Goal: Task Accomplishment & Management: Use online tool/utility

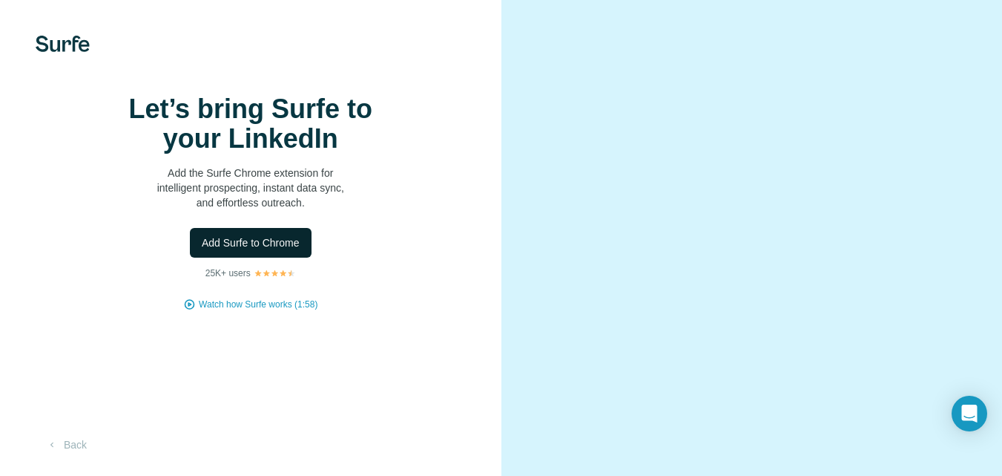
click at [288, 250] on span "Add Surfe to Chrome" at bounding box center [251, 242] width 98 height 15
click at [265, 311] on span "Watch how Surfe works (1:58)" at bounding box center [258, 304] width 119 height 13
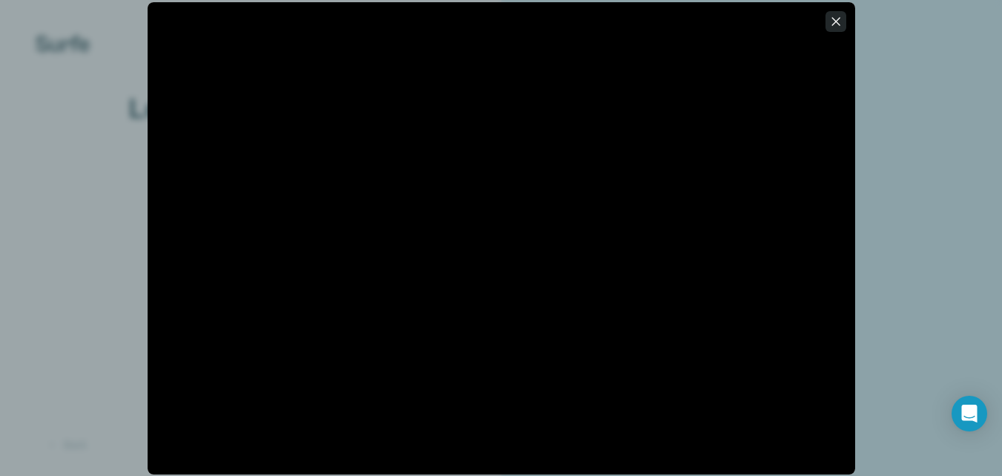
click at [834, 27] on icon "button" at bounding box center [836, 21] width 15 height 15
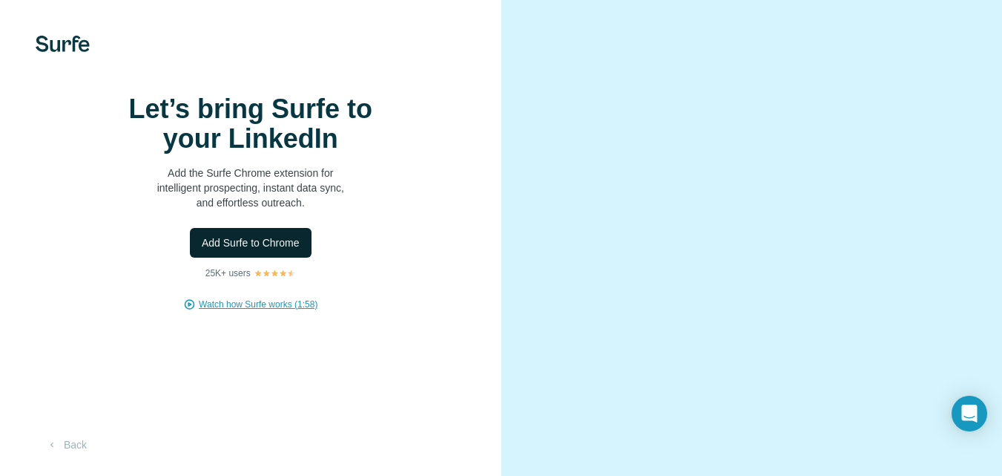
click at [259, 250] on span "Add Surfe to Chrome" at bounding box center [251, 242] width 98 height 15
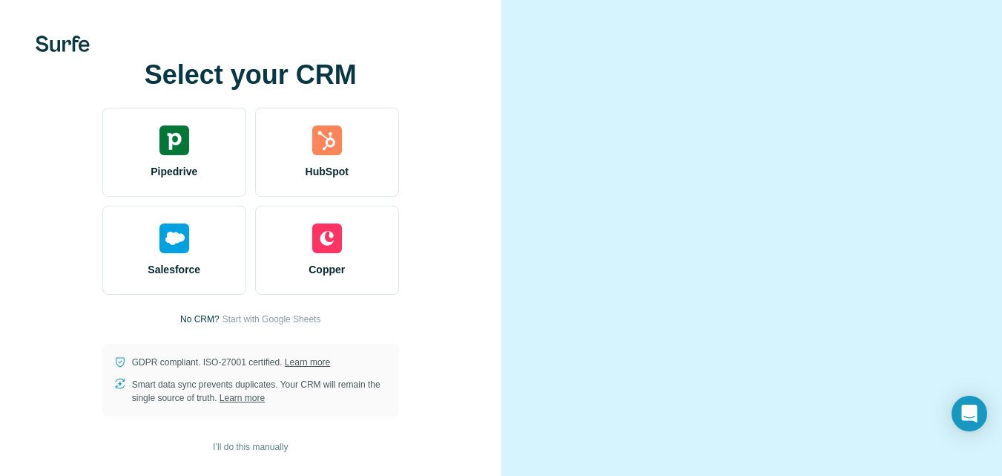
scroll to position [64, 0]
click at [296, 312] on span "Start with Google Sheets" at bounding box center [272, 318] width 99 height 13
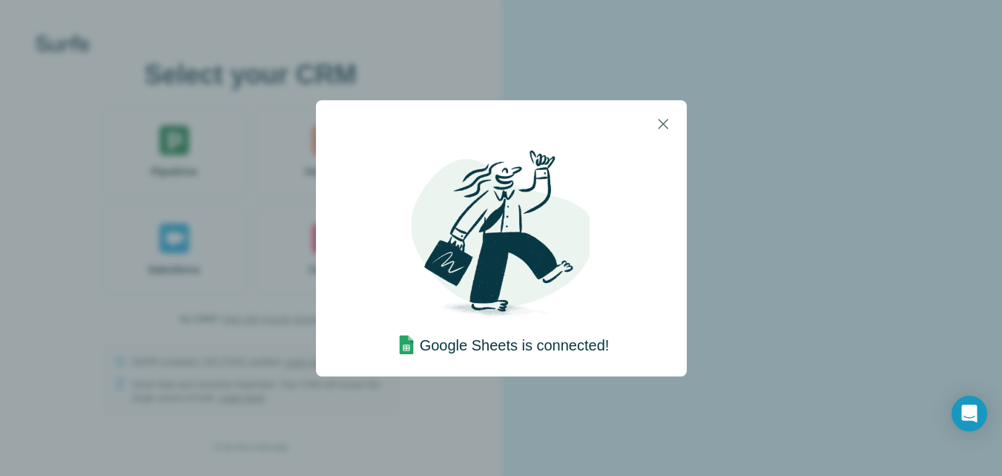
click at [579, 318] on img at bounding box center [501, 237] width 178 height 178
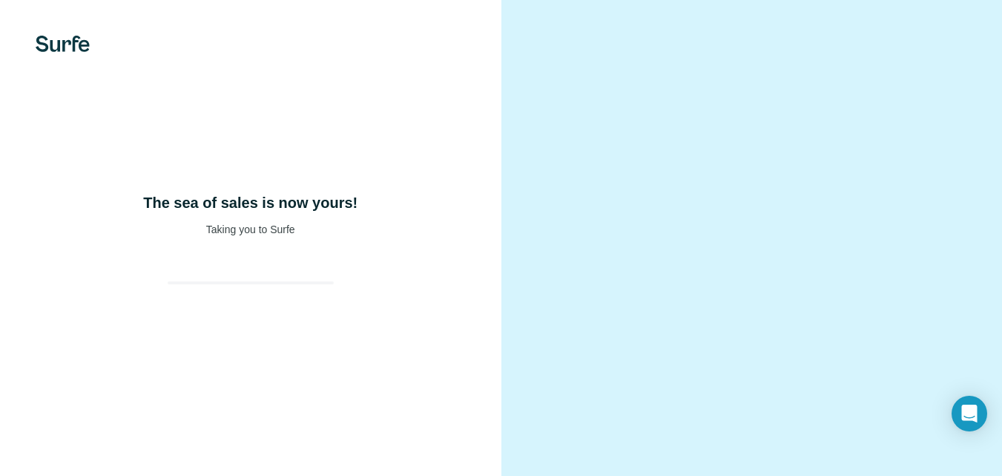
click at [662, 134] on video at bounding box center [752, 238] width 418 height 209
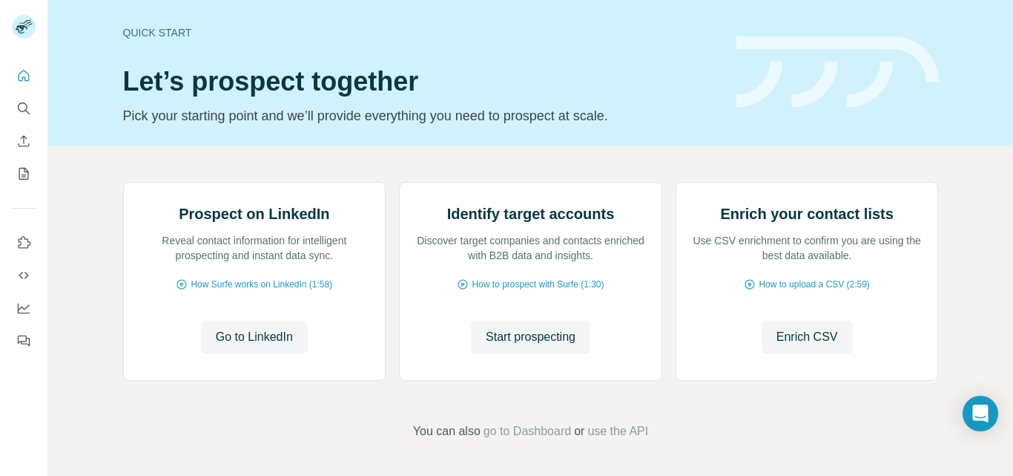
scroll to position [92, 0]
click at [252, 353] on button "Go to LinkedIn" at bounding box center [254, 337] width 107 height 33
